Goal: Task Accomplishment & Management: Use online tool/utility

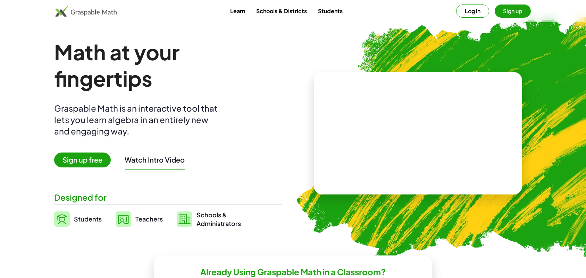
click at [84, 157] on span "Sign up free" at bounding box center [82, 160] width 57 height 15
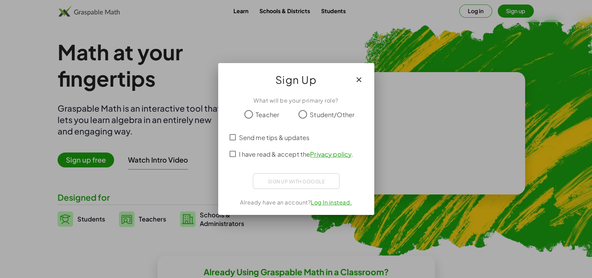
click at [328, 202] on link "Log In instead." at bounding box center [331, 202] width 41 height 7
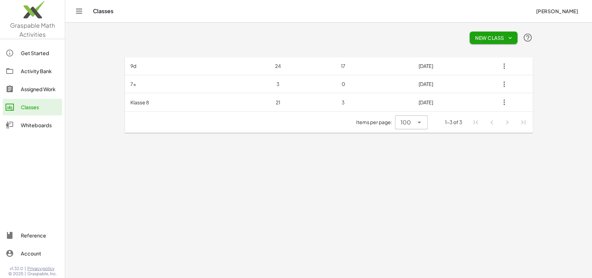
click at [37, 77] on link "Activity Bank" at bounding box center [32, 71] width 59 height 17
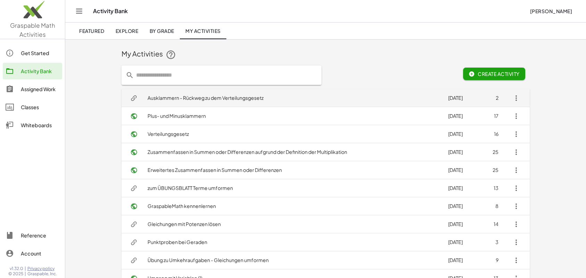
click at [202, 102] on td "Ausklammern - Rückweg zu dem Verteilungsgesetz" at bounding box center [292, 98] width 300 height 18
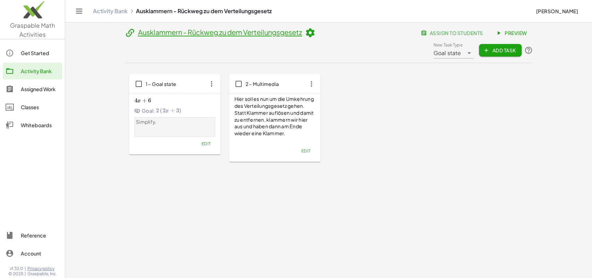
click at [204, 147] on button "Edit" at bounding box center [206, 144] width 18 height 10
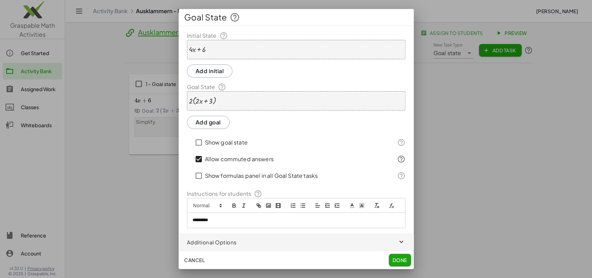
click at [193, 262] on span "Cancel" at bounding box center [194, 260] width 20 height 6
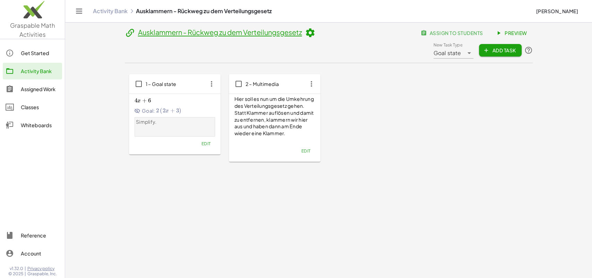
click at [511, 33] on span "Preview" at bounding box center [512, 33] width 30 height 6
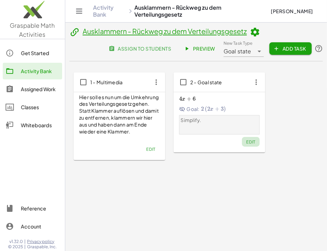
click at [250, 142] on span "Edit" at bounding box center [250, 141] width 9 height 5
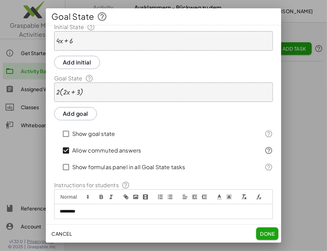
scroll to position [33, 0]
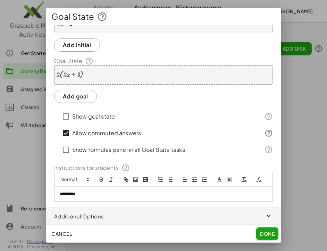
click at [130, 196] on p "*********" at bounding box center [160, 194] width 201 height 6
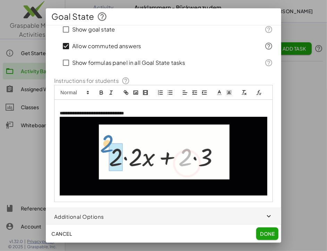
scroll to position [118, 0]
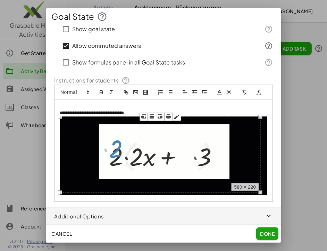
click at [243, 176] on img at bounding box center [163, 156] width 207 height 79
click at [239, 155] on img at bounding box center [163, 156] width 207 height 79
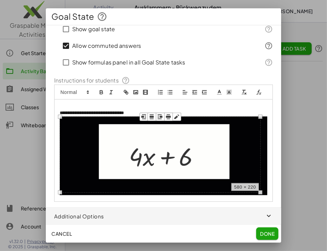
scroll to position [46, 0]
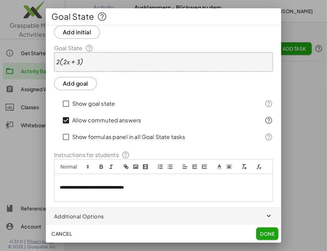
click at [114, 196] on p at bounding box center [163, 194] width 207 height 6
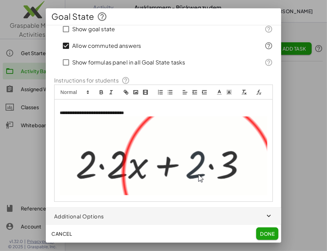
scroll to position [118, 0]
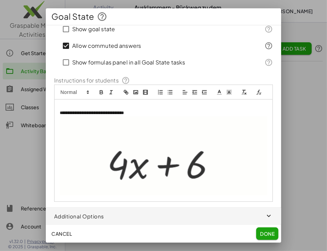
click at [264, 235] on span "Done" at bounding box center [267, 234] width 15 height 6
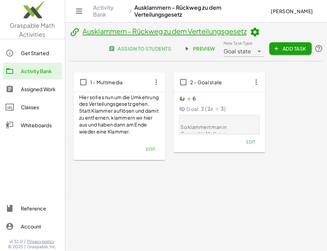
click at [250, 144] on span "Edit" at bounding box center [250, 141] width 9 height 5
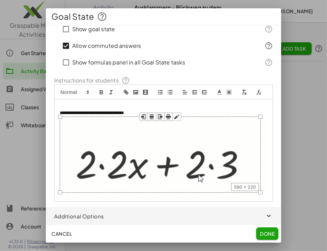
click at [161, 177] on img at bounding box center [163, 156] width 207 height 79
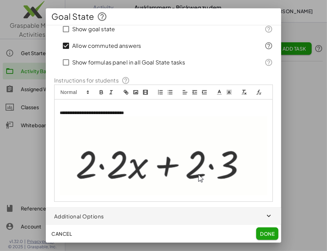
click at [207, 184] on img at bounding box center [163, 156] width 207 height 79
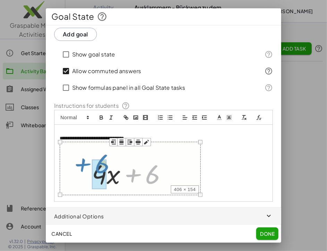
drag, startPoint x: 258, startPoint y: 197, endPoint x: 198, endPoint y: 181, distance: 62.3
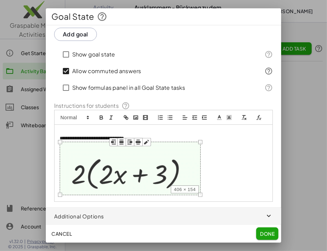
click at [198, 181] on div "**********" at bounding box center [163, 163] width 219 height 77
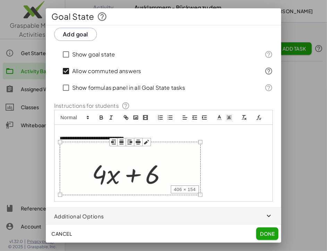
scroll to position [94, 0]
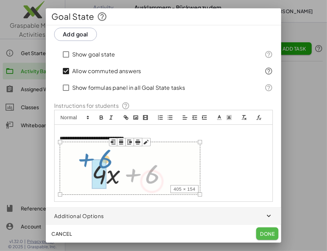
click at [262, 236] on span "Done" at bounding box center [267, 234] width 15 height 6
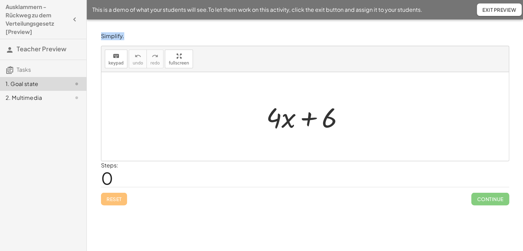
drag, startPoint x: 522, startPoint y: 29, endPoint x: 507, endPoint y: 29, distance: 14.9
click at [507, 29] on div "Simplify. keyboard keypad undo undo redo redo fullscreen + · 4 · x + 6 × Steps:…" at bounding box center [305, 135] width 436 height 232
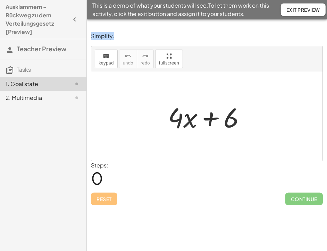
drag, startPoint x: 210, startPoint y: 83, endPoint x: 259, endPoint y: 78, distance: 49.5
click at [259, 78] on div at bounding box center [206, 116] width 231 height 89
click at [108, 160] on div "Simplify. keyboard keypad undo undo redo redo fullscreen + · 4 · x + 6 × Steps:…" at bounding box center [207, 118] width 240 height 181
drag, startPoint x: 288, startPoint y: 30, endPoint x: 314, endPoint y: 73, distance: 50.0
click at [314, 73] on div "Simplify. keyboard keypad undo undo redo redo fullscreen + · 4 · x + 6 × Steps:…" at bounding box center [207, 118] width 240 height 181
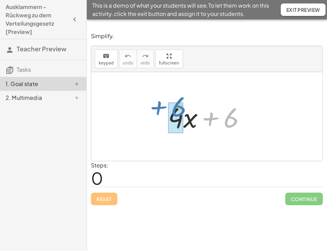
drag, startPoint x: 230, startPoint y: 125, endPoint x: 178, endPoint y: 114, distance: 53.5
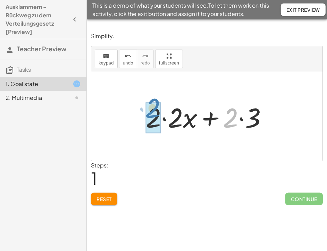
drag, startPoint x: 232, startPoint y: 125, endPoint x: 154, endPoint y: 115, distance: 78.3
